Goal: Book appointment/travel/reservation

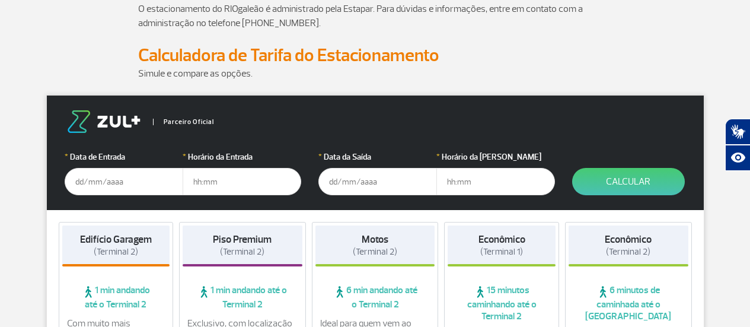
scroll to position [119, 0]
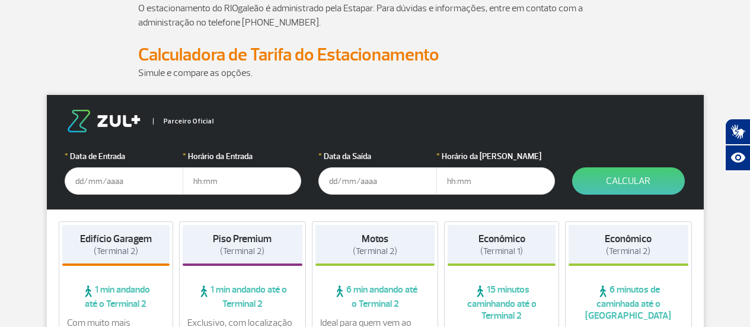
click at [107, 180] on input "text" at bounding box center [124, 180] width 119 height 27
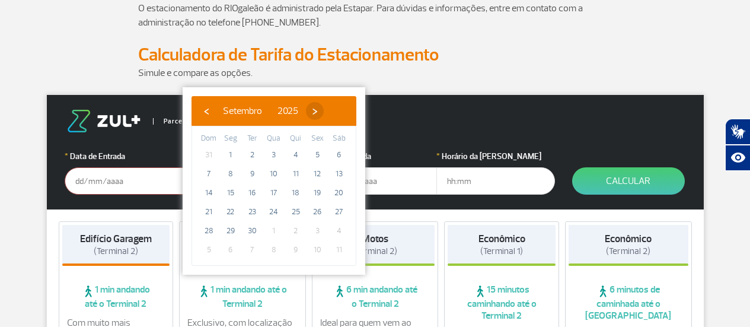
click at [324, 109] on span "›" at bounding box center [315, 111] width 18 height 18
click at [317, 109] on span "›" at bounding box center [308, 111] width 18 height 18
click at [209, 248] on span "30" at bounding box center [208, 249] width 19 height 19
type input "[DATE]"
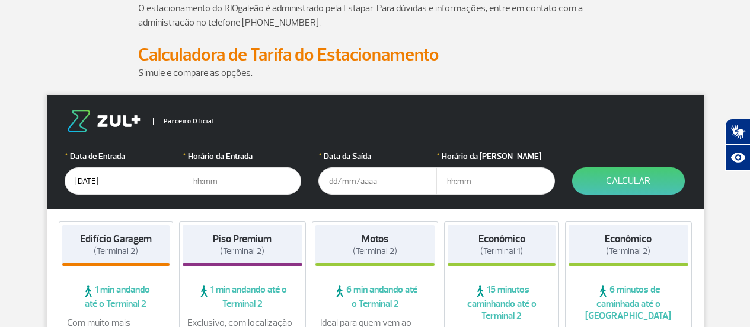
click at [236, 183] on input "text" at bounding box center [242, 180] width 119 height 27
type input "05:00"
click at [347, 181] on input "text" at bounding box center [377, 180] width 119 height 27
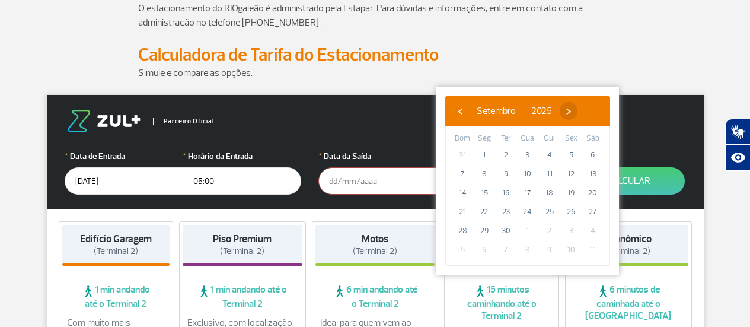
click at [577, 112] on span "›" at bounding box center [569, 111] width 18 height 18
click at [570, 112] on span "›" at bounding box center [562, 111] width 18 height 18
click at [579, 112] on span "›" at bounding box center [570, 111] width 18 height 18
click at [463, 111] on span "‹" at bounding box center [460, 111] width 18 height 18
click at [528, 191] on span "17" at bounding box center [527, 192] width 19 height 19
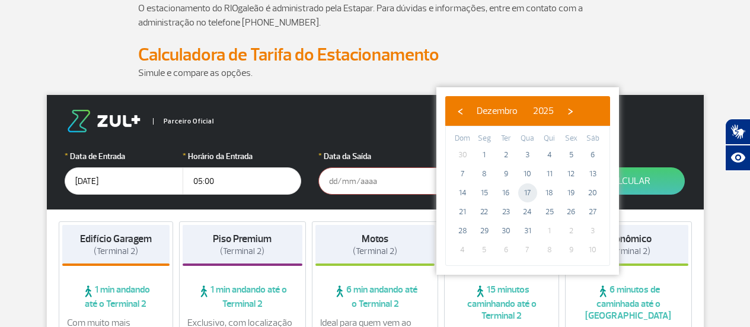
type input "[DATE]"
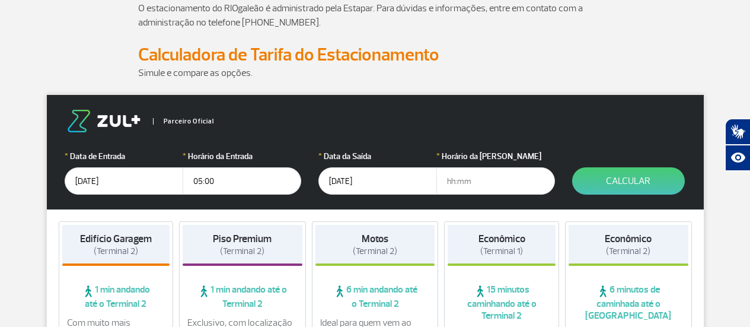
click at [474, 186] on input "text" at bounding box center [495, 180] width 119 height 27
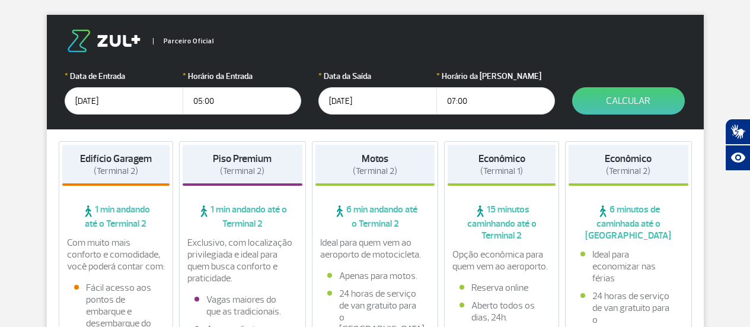
scroll to position [178, 0]
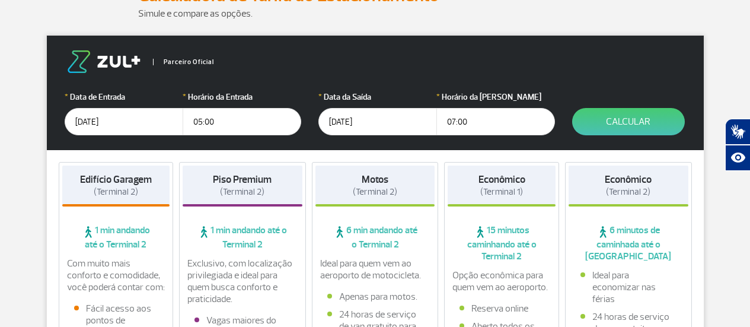
type input "07:00"
click at [565, 144] on form "Parceiro Oficial * Data de Entrada [DATE] * Horário da Entrada 05:00 * Data da …" at bounding box center [375, 93] width 657 height 114
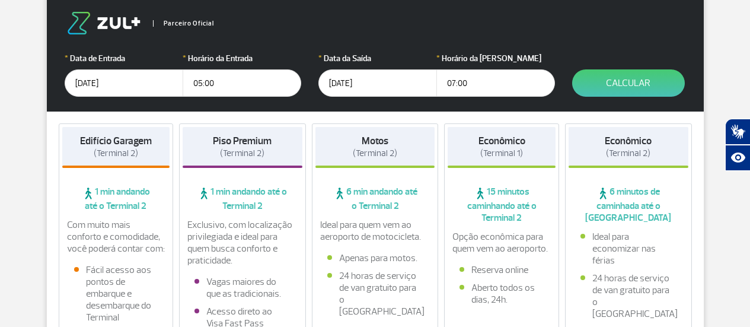
scroll to position [237, 0]
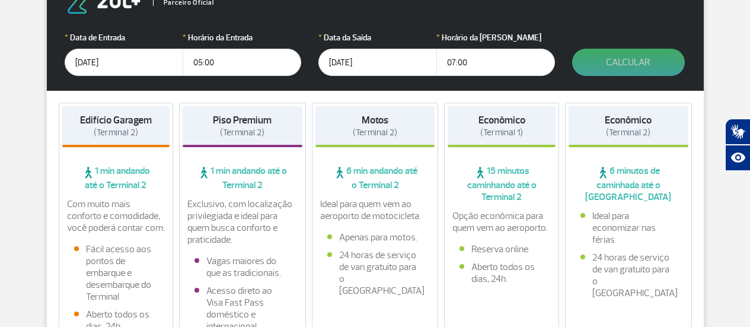
click at [637, 62] on button "Calcular" at bounding box center [628, 62] width 113 height 27
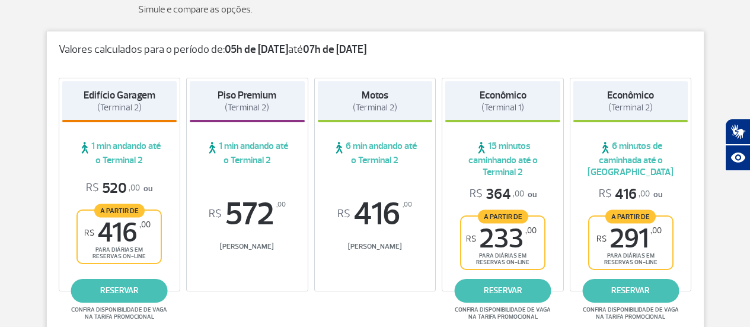
scroll to position [241, 0]
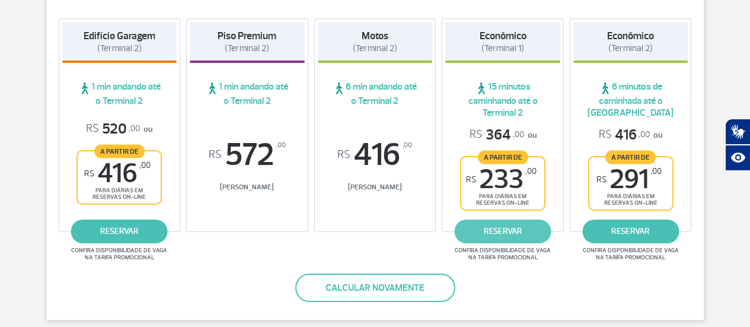
click at [512, 231] on link "reservar" at bounding box center [503, 231] width 97 height 24
